Goal: Task Accomplishment & Management: Manage account settings

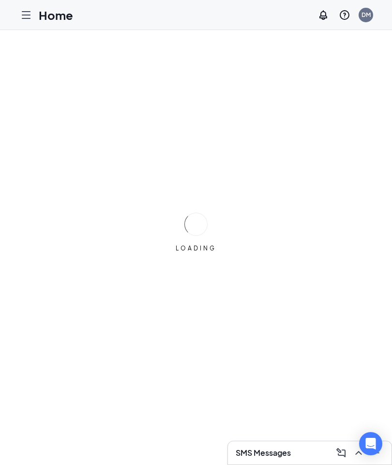
click at [29, 21] on div at bounding box center [25, 14] width 19 height 19
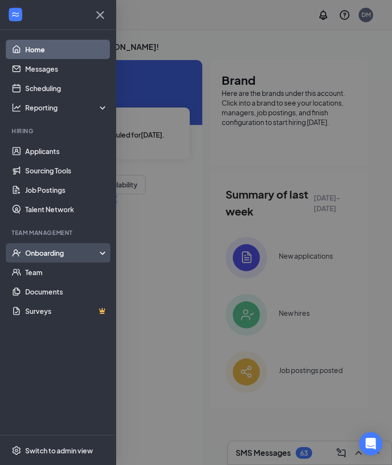
click at [35, 246] on div "Onboarding" at bounding box center [58, 252] width 116 height 19
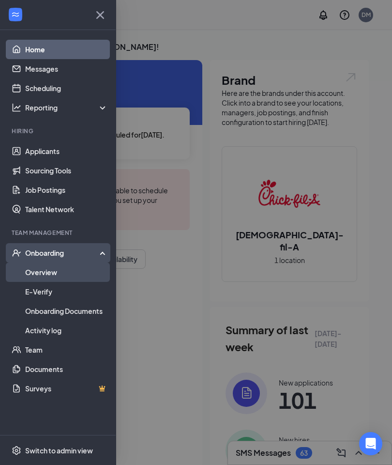
click at [57, 274] on link "Overview" at bounding box center [66, 272] width 83 height 19
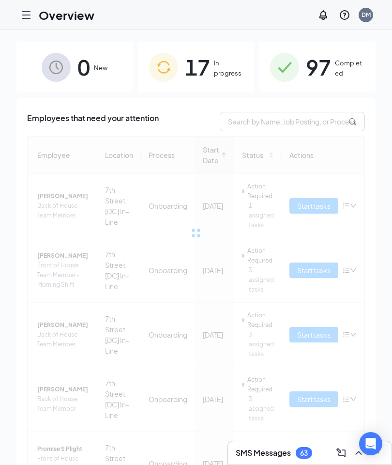
click at [320, 68] on span "97" at bounding box center [318, 66] width 25 height 33
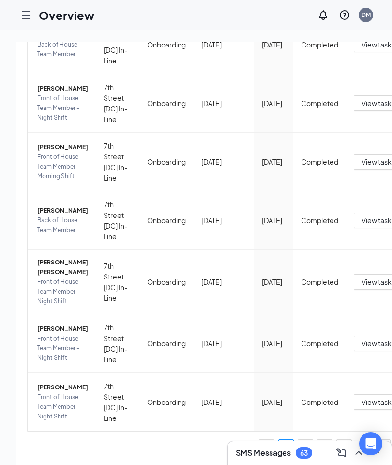
scroll to position [507, 0]
click at [263, 369] on td "[DATE]" at bounding box center [273, 343] width 39 height 59
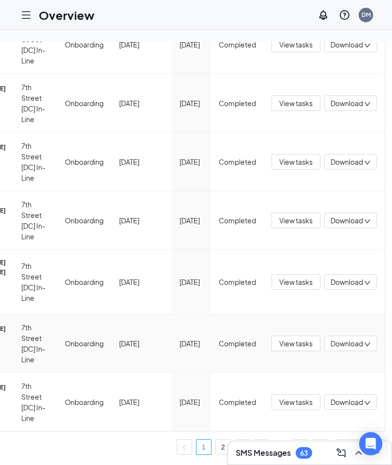
click at [384, 456] on button at bounding box center [377, 453] width 16 height 16
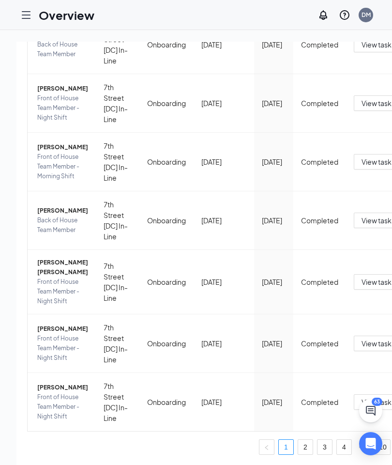
scroll to position [0, 0]
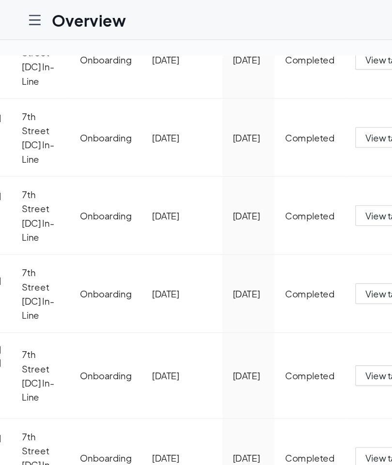
scroll to position [0, 87]
click at [17, 23] on div at bounding box center [25, 14] width 19 height 19
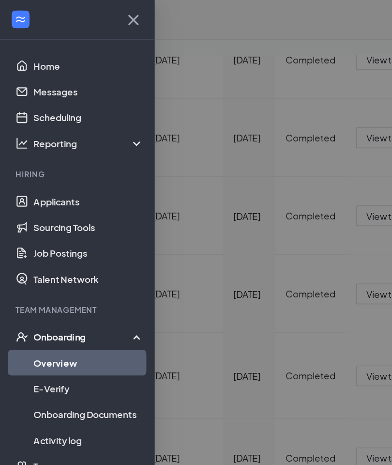
click at [74, 276] on link "Overview" at bounding box center [66, 272] width 83 height 19
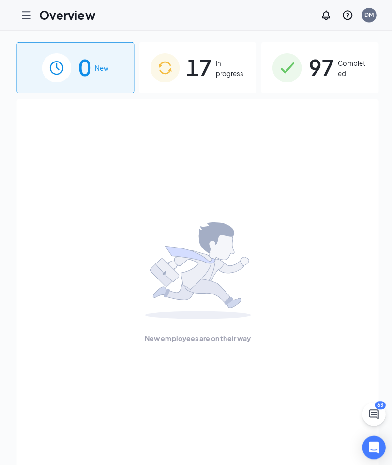
click at [341, 71] on span "Completed" at bounding box center [350, 68] width 30 height 20
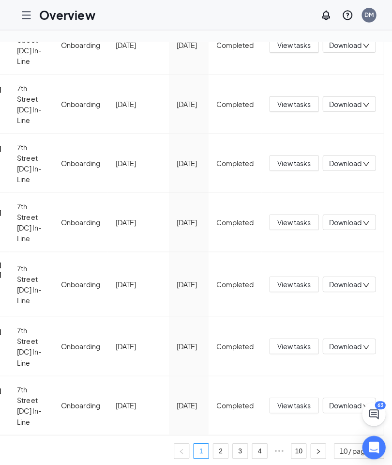
scroll to position [507, 0]
